Goal: Task Accomplishment & Management: Manage account settings

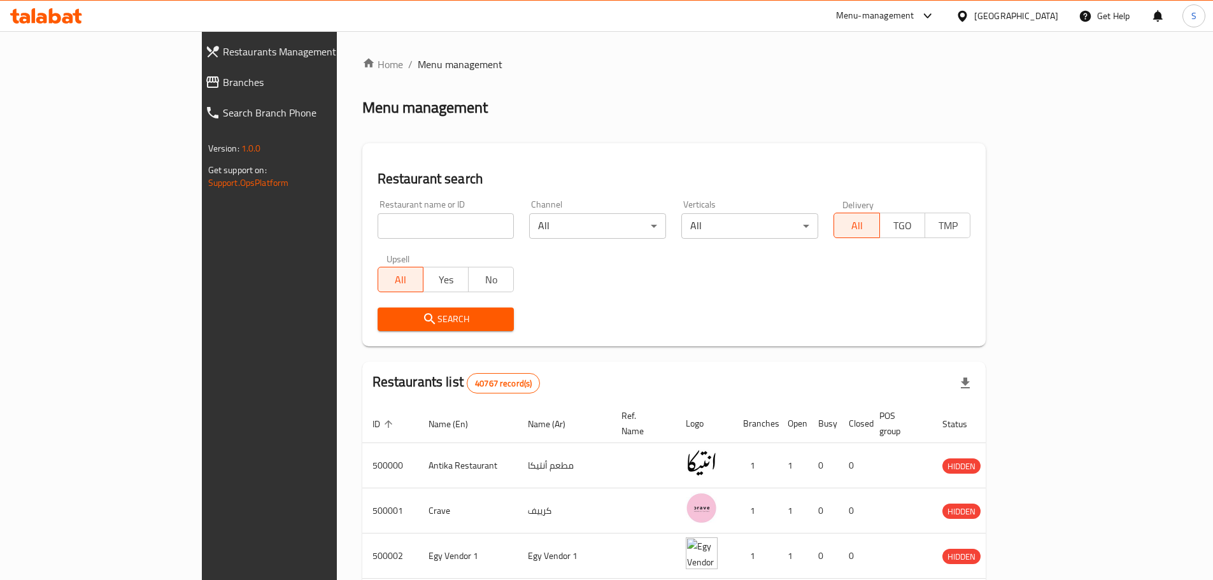
click at [377, 232] on input "search" at bounding box center [445, 225] width 137 height 25
paste input "693703"
type input "693703"
click at [377, 328] on button "Search" at bounding box center [445, 319] width 137 height 24
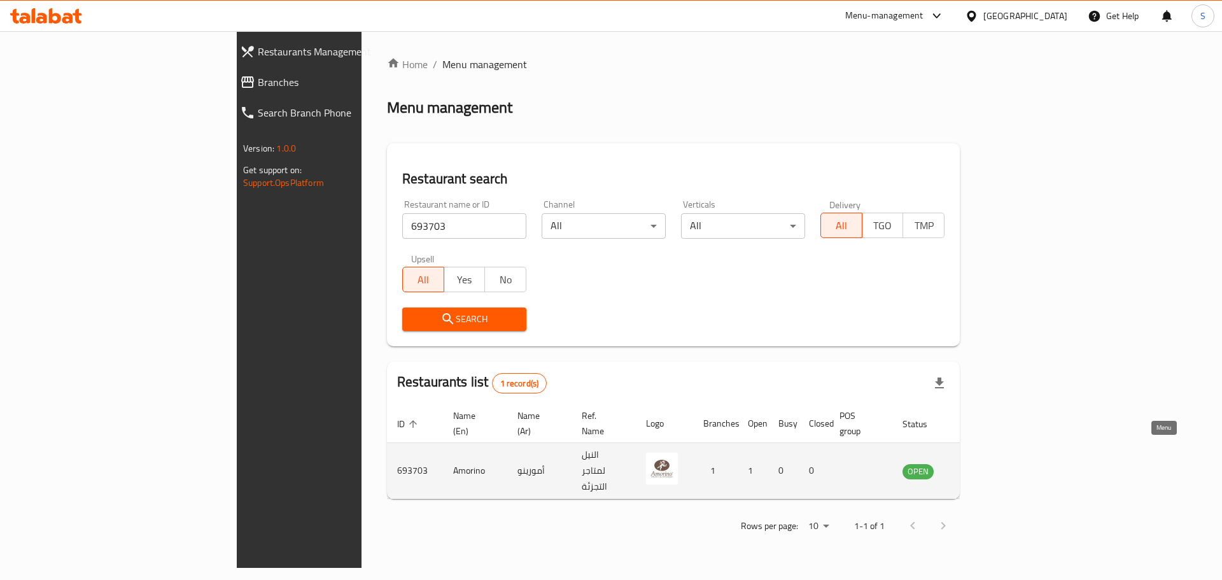
click at [984, 466] on icon "enhanced table" at bounding box center [977, 471] width 14 height 11
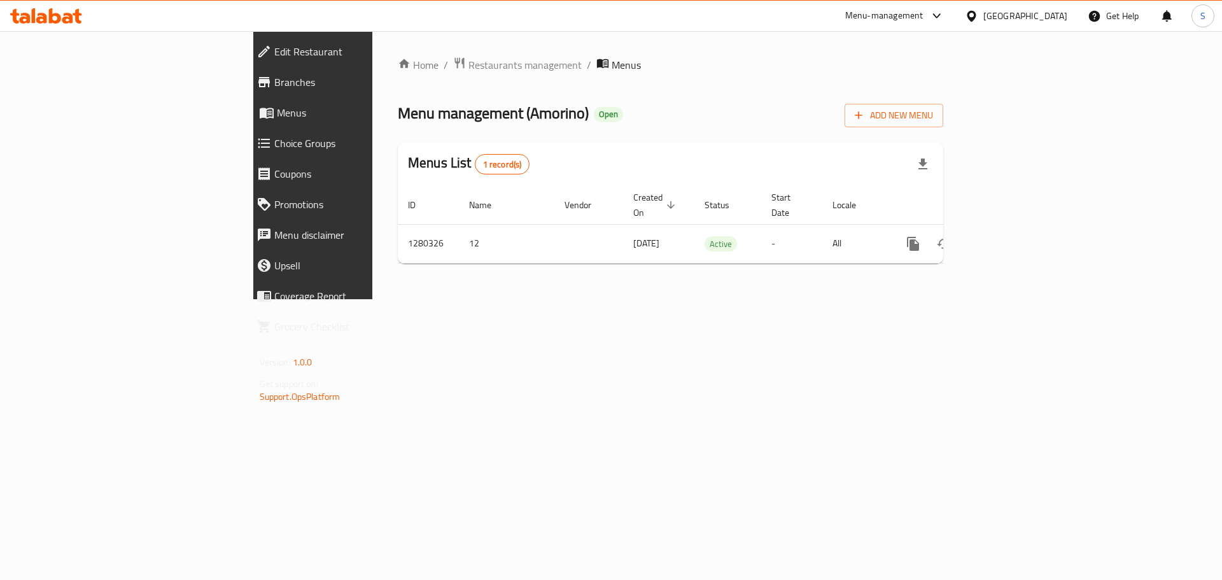
click at [274, 80] on span "Branches" at bounding box center [360, 81] width 173 height 15
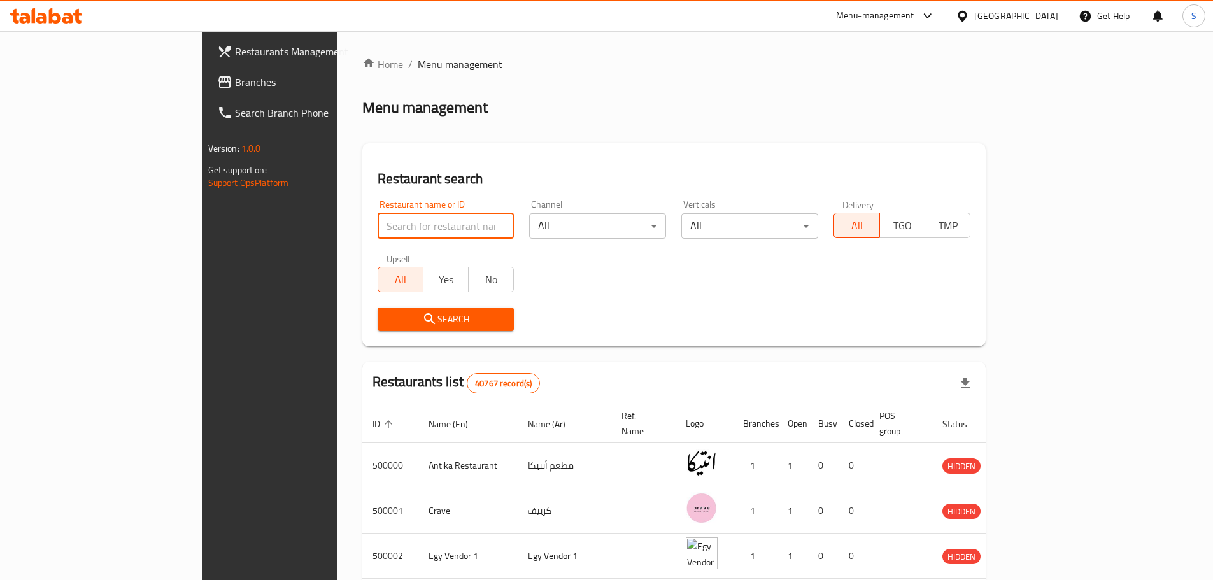
click at [377, 227] on input "search" at bounding box center [445, 225] width 137 height 25
paste input "693703"
type input "693703"
click button "Search" at bounding box center [445, 319] width 137 height 24
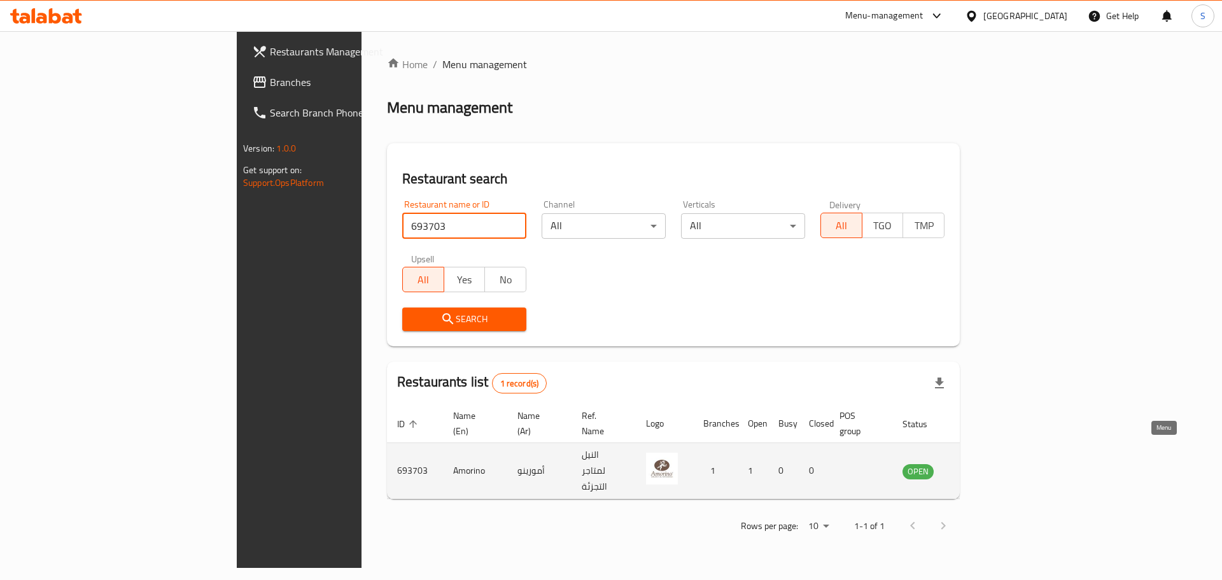
click at [985, 463] on icon "enhanced table" at bounding box center [976, 470] width 15 height 15
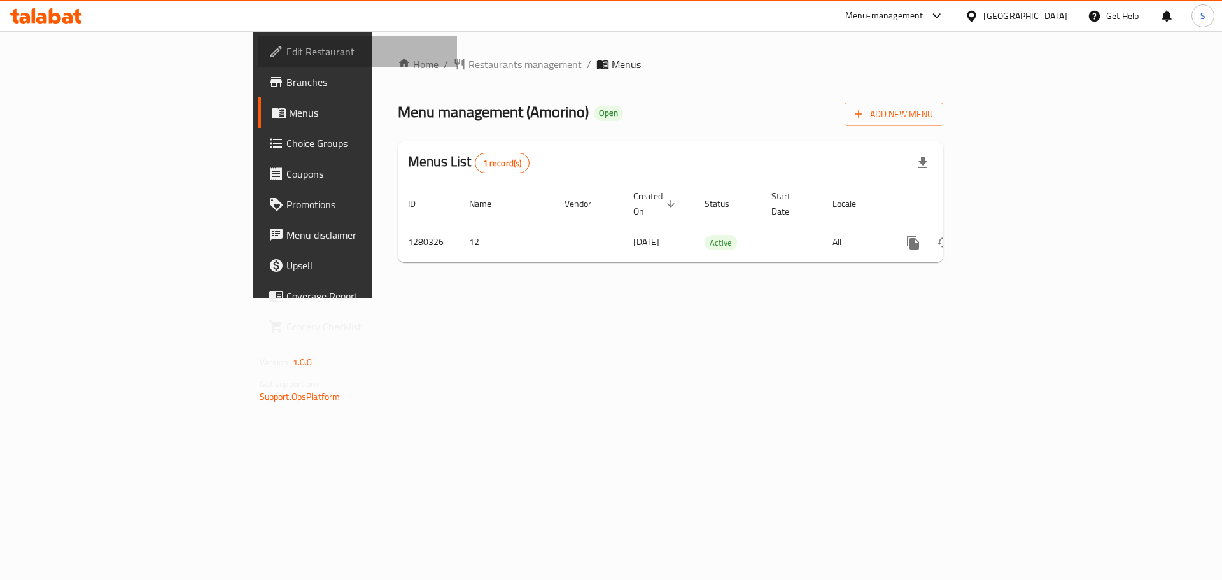
click at [286, 57] on span "Edit Restaurant" at bounding box center [366, 51] width 161 height 15
click at [66, 13] on icon at bounding box center [46, 15] width 72 height 15
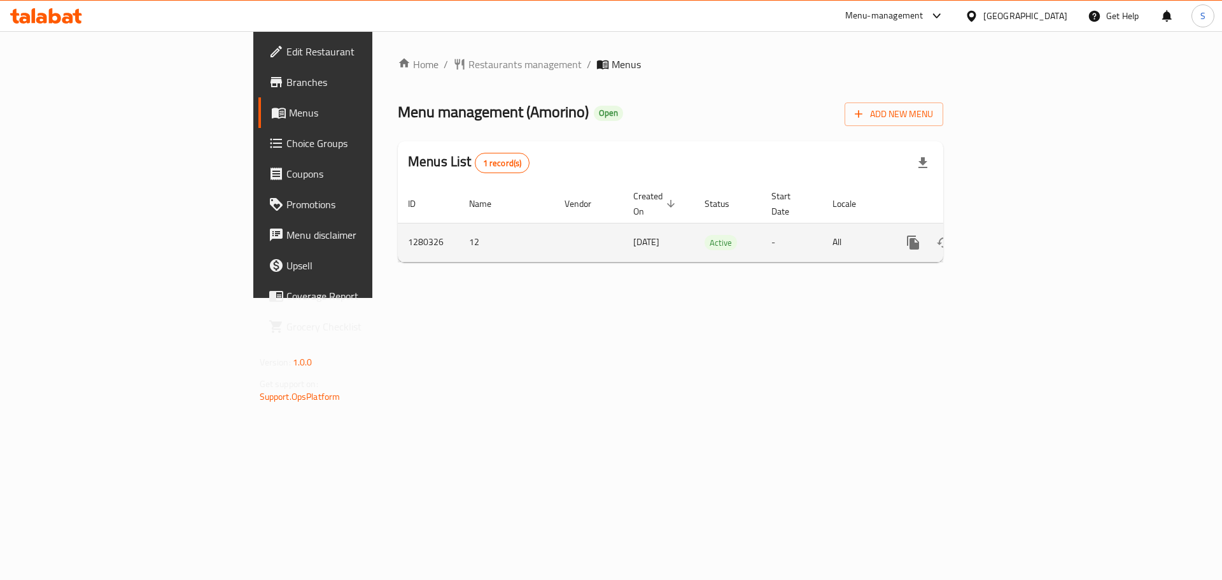
click at [1013, 235] on icon "enhanced table" at bounding box center [1004, 242] width 15 height 15
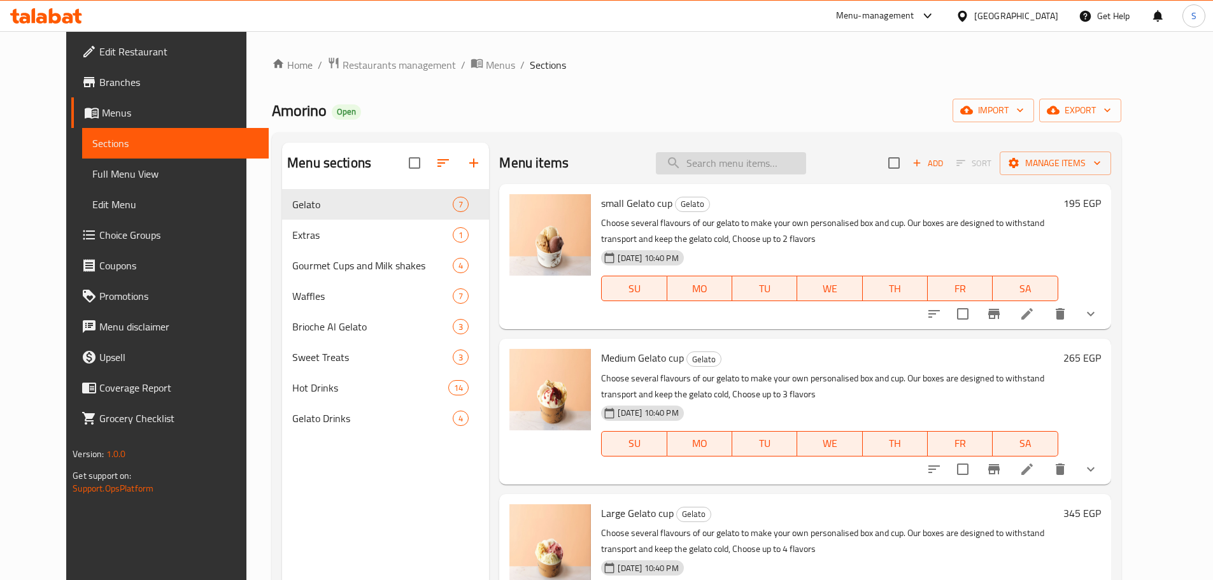
click at [714, 163] on input "search" at bounding box center [731, 163] width 150 height 22
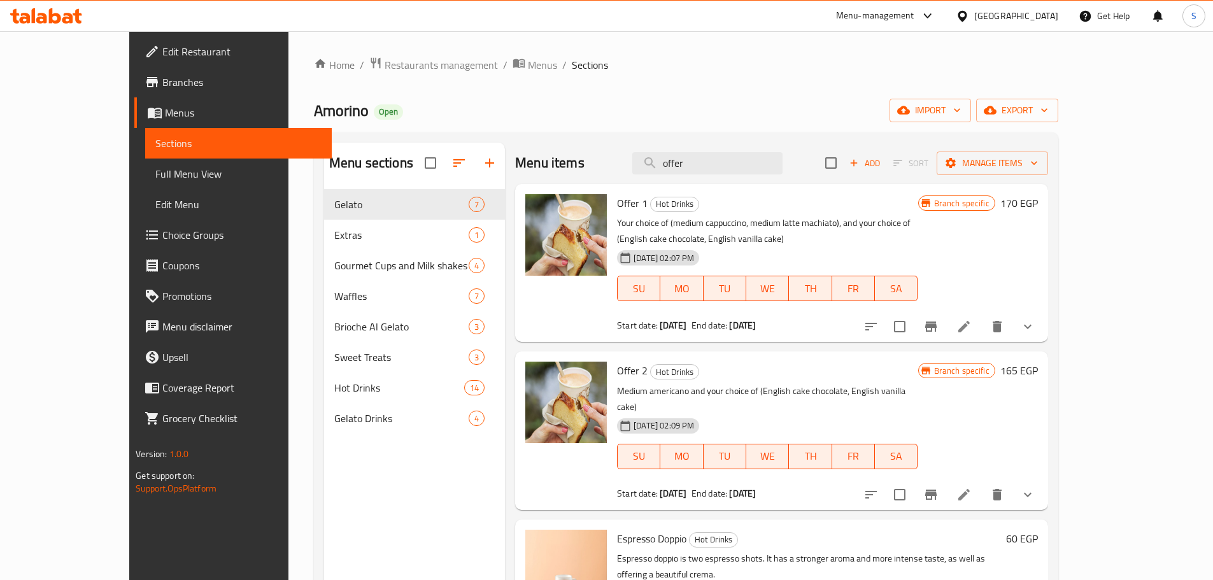
scroll to position [64, 0]
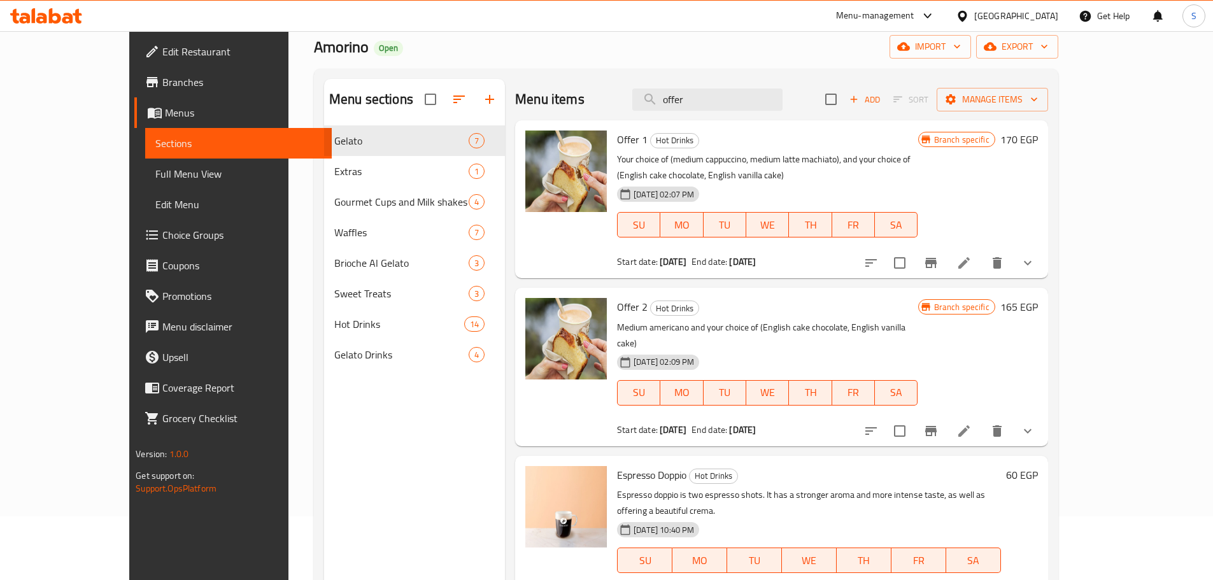
type input "offer"
drag, startPoint x: 605, startPoint y: 309, endPoint x: 911, endPoint y: 308, distance: 305.5
click at [911, 320] on p "Medium americano and your choice of (English cake chocolate, English vanilla ca…" at bounding box center [767, 336] width 300 height 32
click at [728, 151] on p "Your choice of (medium cappuccino, medium latte machiato), and your choice of (…" at bounding box center [767, 167] width 300 height 32
click at [729, 151] on p "Your choice of (medium cappuccino, medium latte machiato), and your choice of (…" at bounding box center [767, 167] width 300 height 32
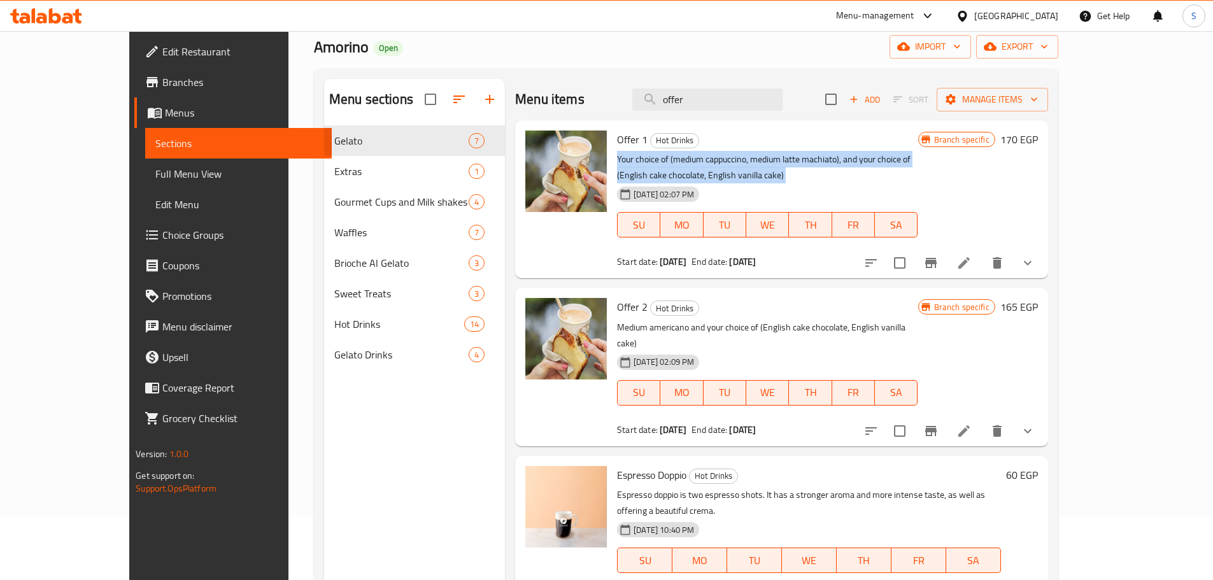
click at [729, 151] on p "Your choice of (medium cappuccino, medium latte machiato), and your choice of (…" at bounding box center [767, 167] width 300 height 32
click at [134, 71] on link "Branches" at bounding box center [232, 82] width 197 height 31
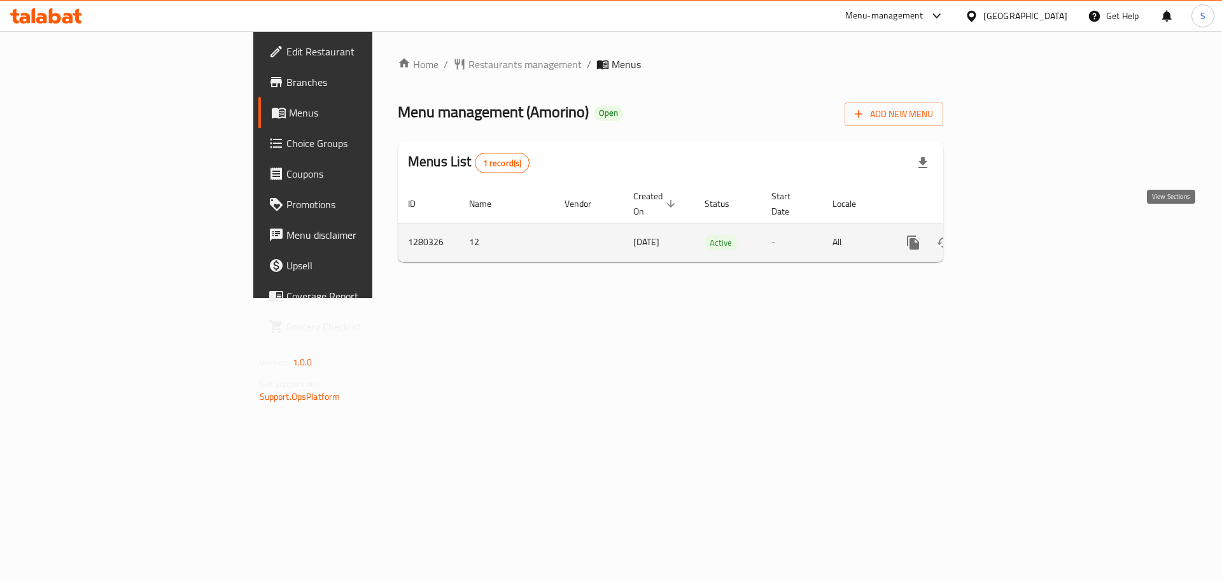
click at [1013, 235] on icon "enhanced table" at bounding box center [1004, 242] width 15 height 15
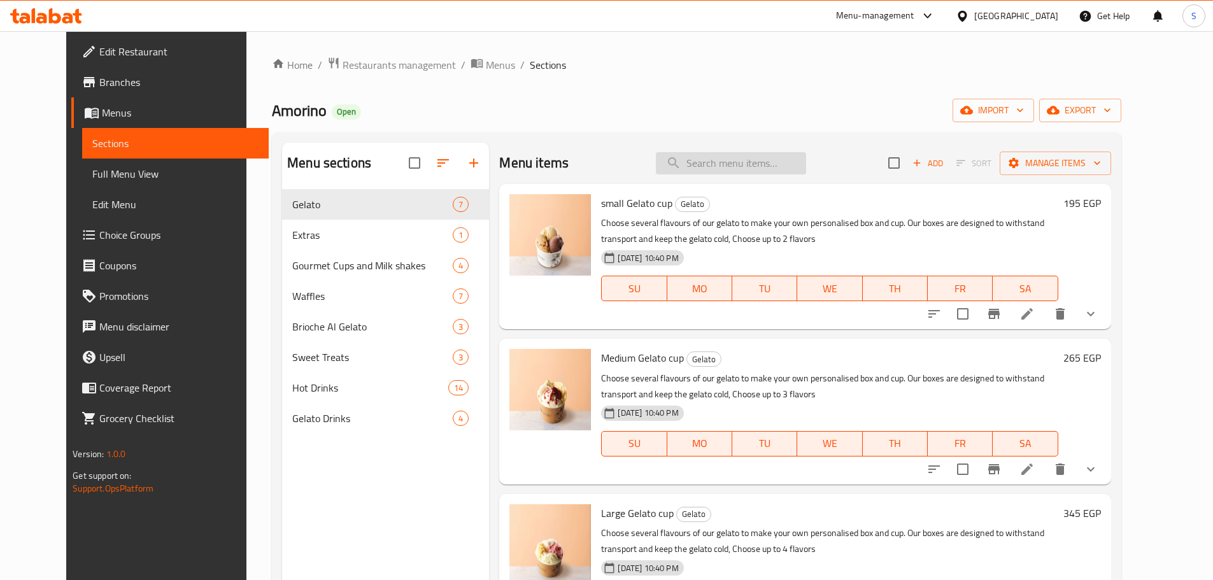
click at [710, 168] on input "search" at bounding box center [731, 163] width 150 height 22
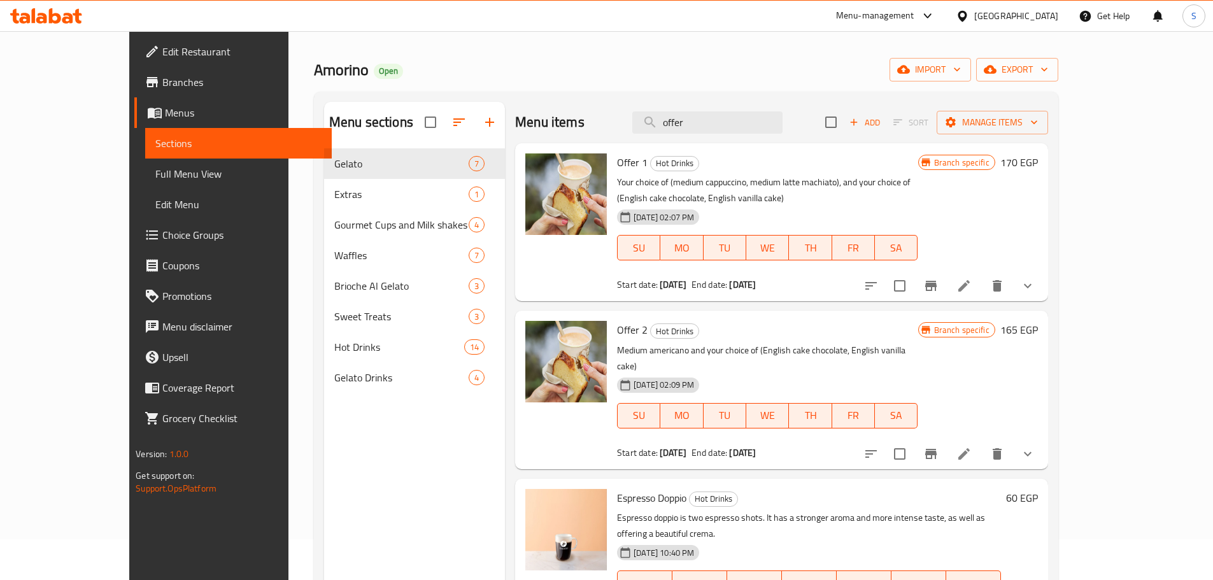
scroll to position [64, 0]
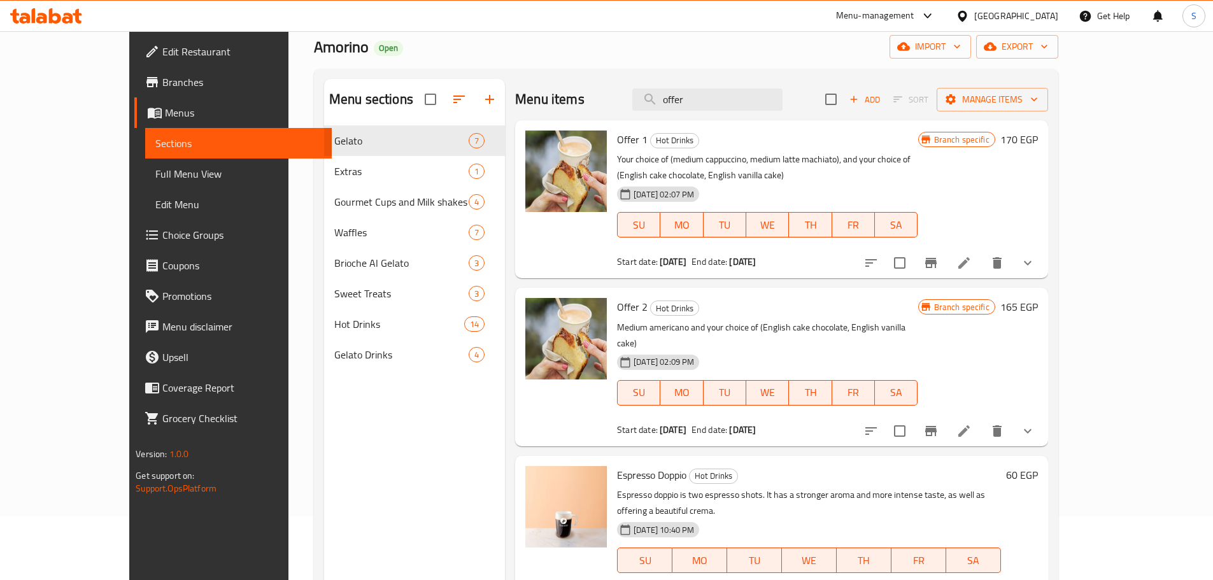
type input "offer"
click at [971, 255] on icon at bounding box center [963, 262] width 15 height 15
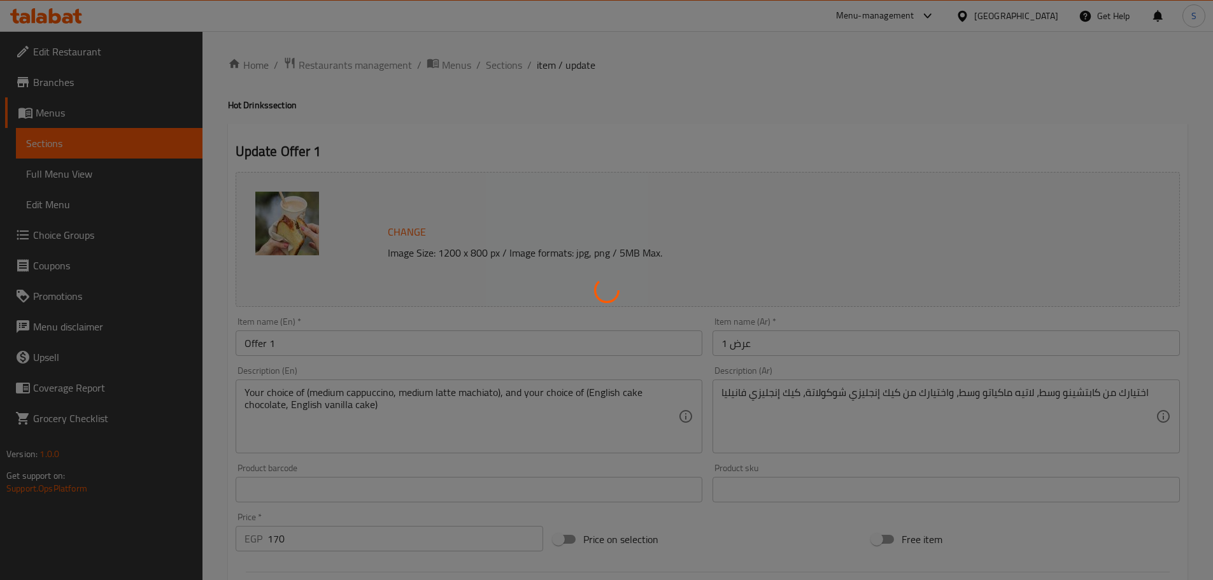
type input "اختيارك من المشروب"
type input "1"
type input "اختيارك من الكيك"
type input "1"
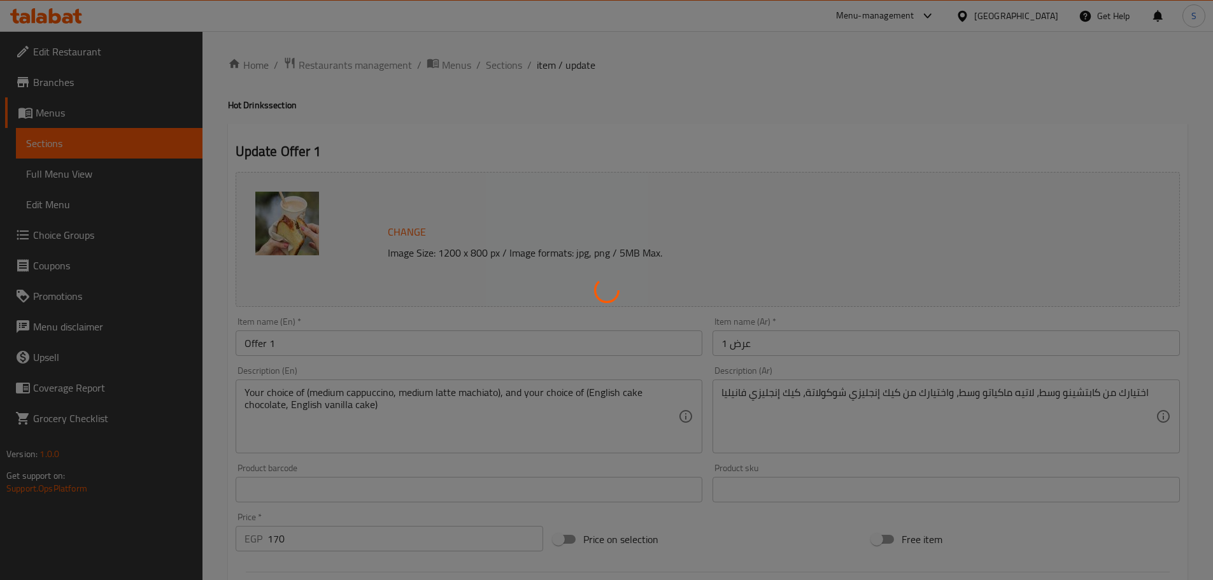
type input "1"
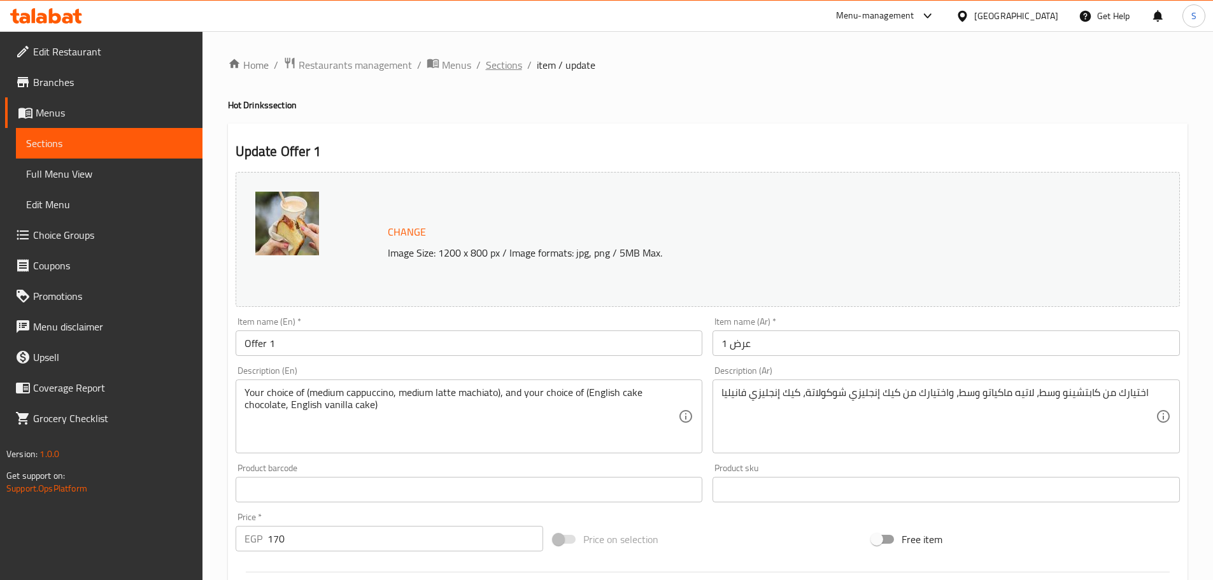
click at [496, 65] on span "Sections" at bounding box center [504, 64] width 36 height 15
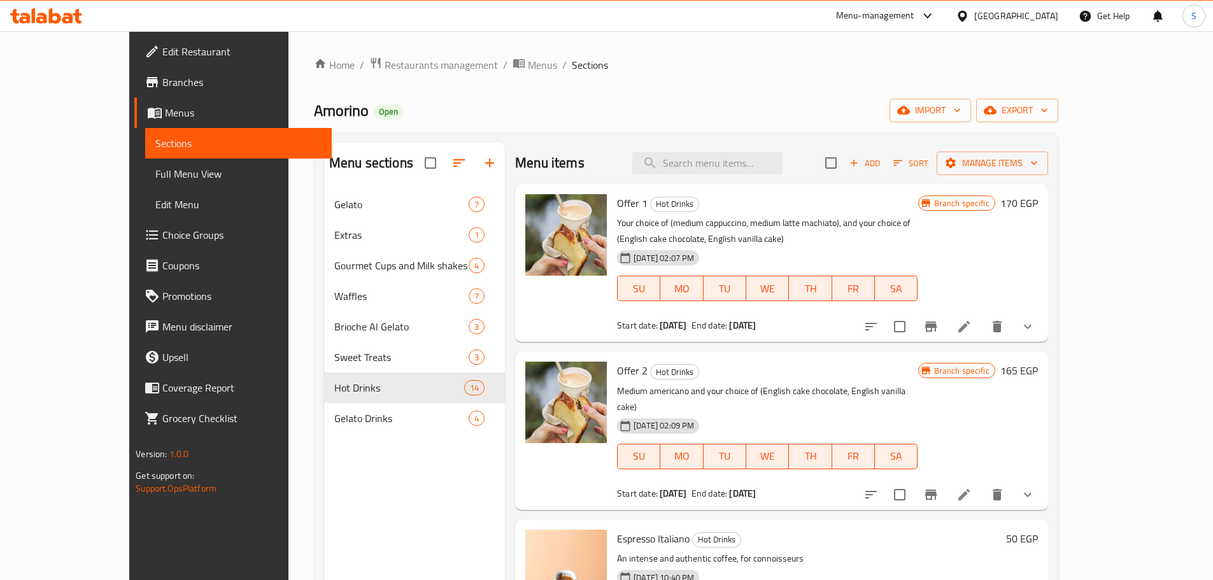
click at [957, 120] on div "Amorino Open import export" at bounding box center [686, 111] width 744 height 24
click at [384, 62] on span "Restaurants management" at bounding box center [440, 64] width 113 height 15
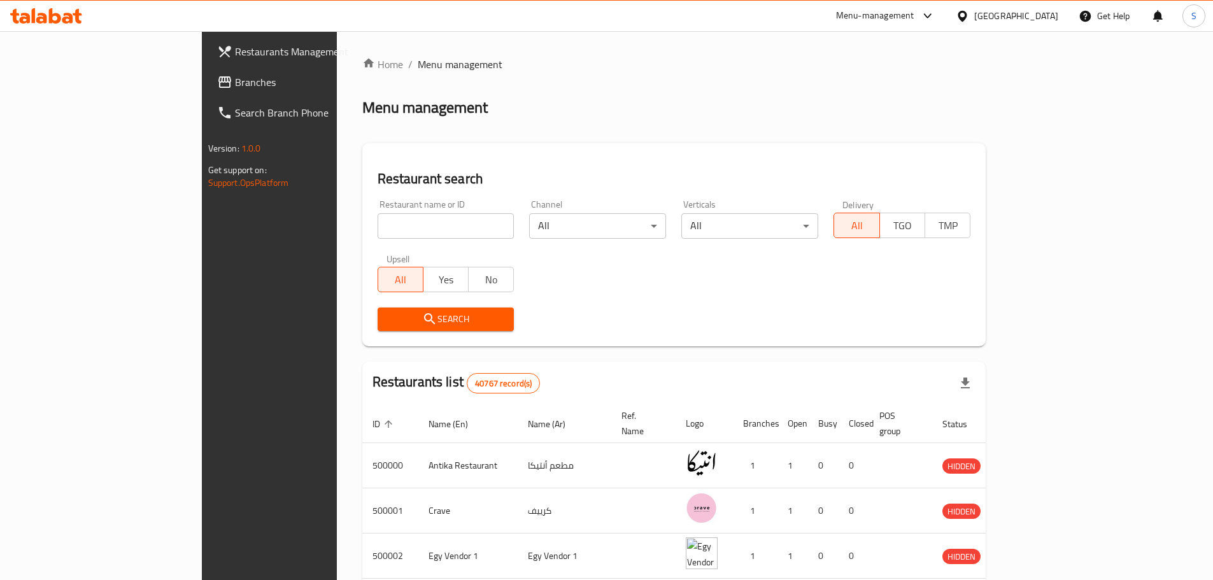
click at [377, 224] on input "search" at bounding box center [445, 225] width 137 height 25
paste input "676599"
type input "676599"
click button "Search" at bounding box center [445, 319] width 137 height 24
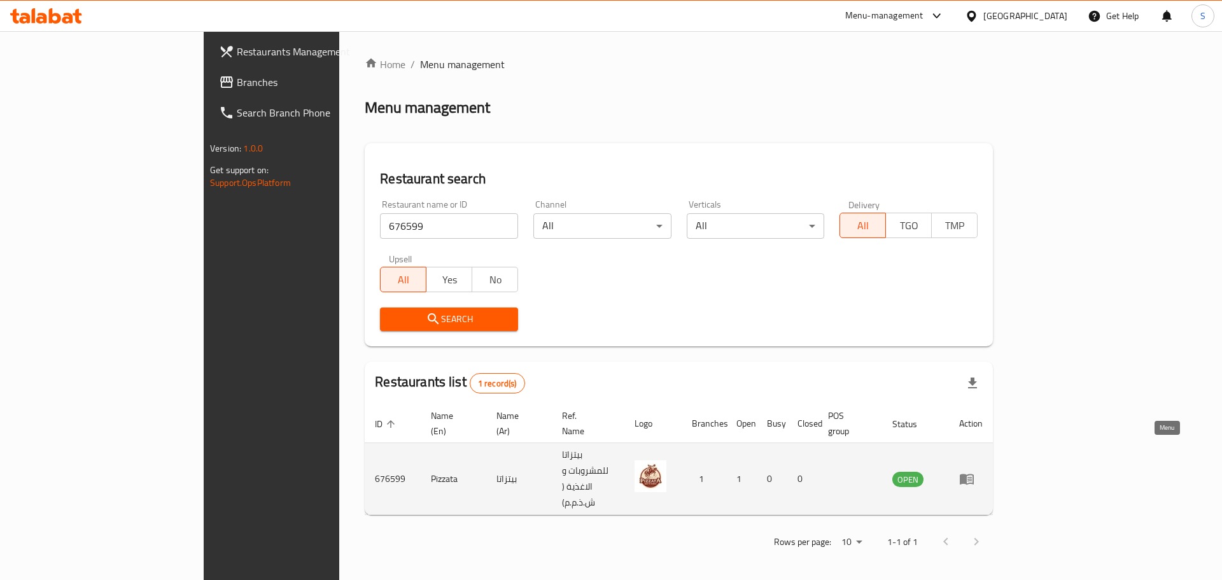
click at [983, 471] on link "enhanced table" at bounding box center [971, 478] width 24 height 15
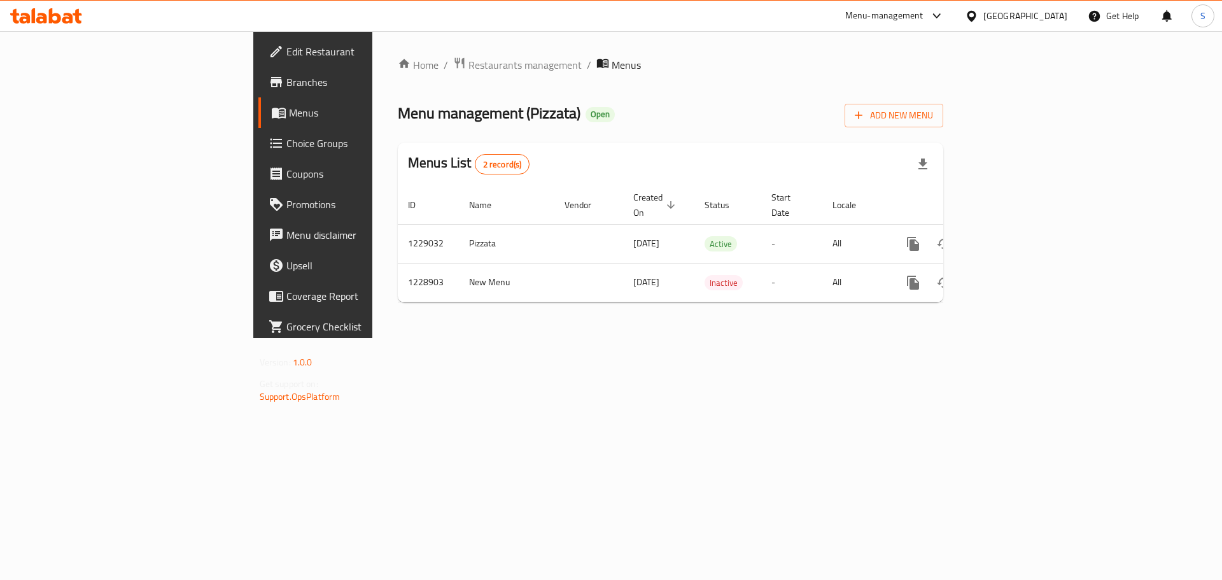
click at [258, 70] on link "Branches" at bounding box center [357, 82] width 199 height 31
